Goal: Transaction & Acquisition: Purchase product/service

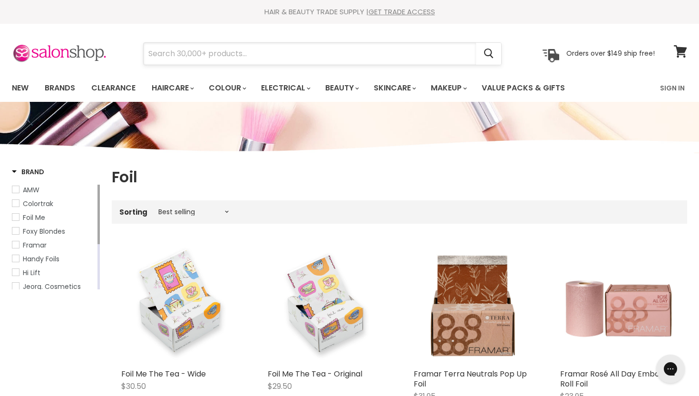
click at [218, 53] on input "Search" at bounding box center [310, 54] width 333 height 22
click at [182, 53] on input "Search" at bounding box center [310, 54] width 333 height 22
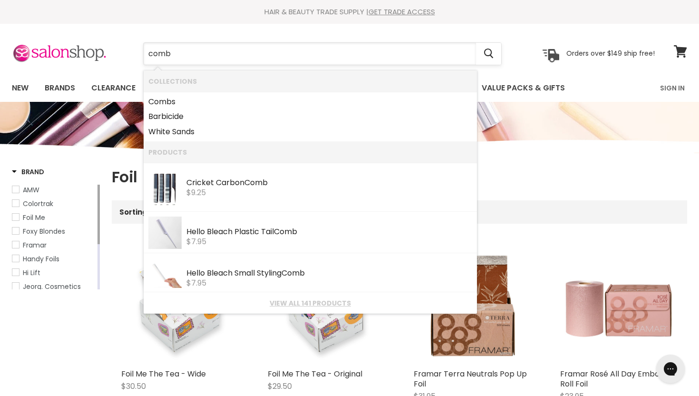
type input "[PERSON_NAME]"
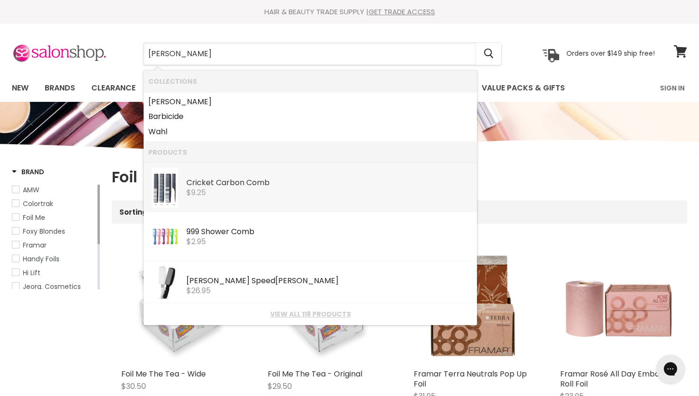
click at [202, 186] on div "Cricket Carbon Comb" at bounding box center [330, 183] width 286 height 10
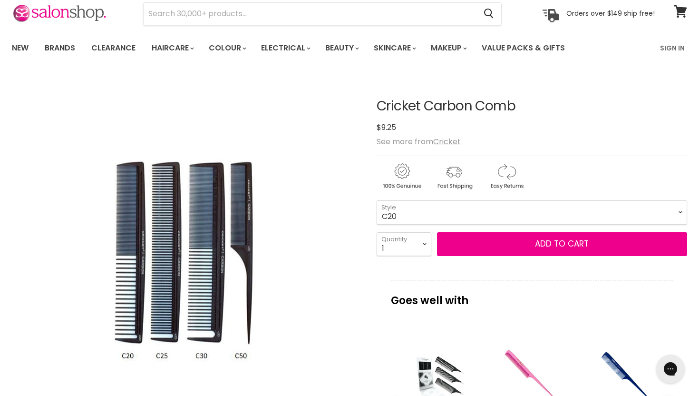
scroll to position [42, 0]
